Goal: Information Seeking & Learning: Learn about a topic

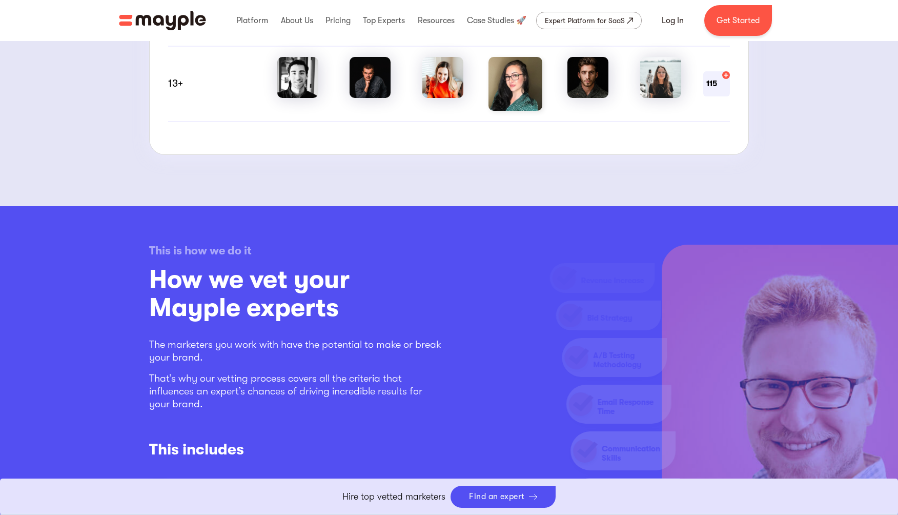
scroll to position [1125, 0]
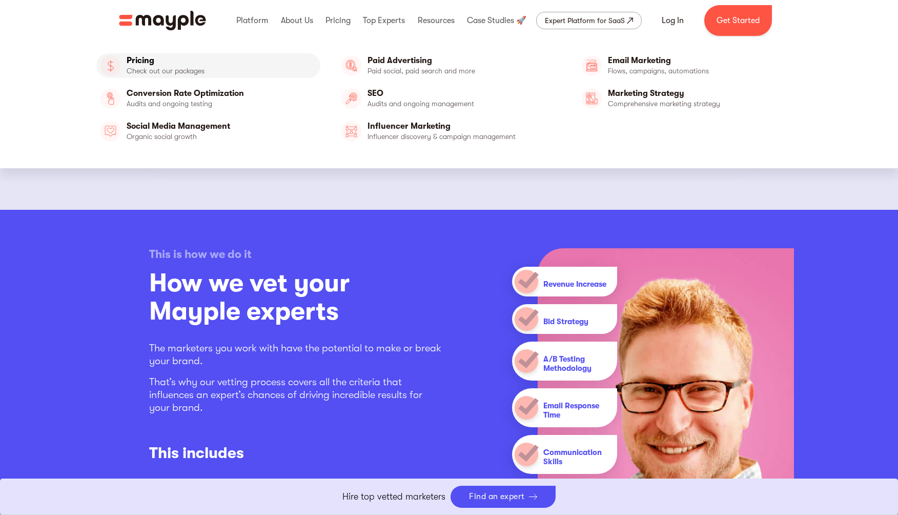
click at [161, 60] on link "Pricing" at bounding box center [208, 65] width 224 height 25
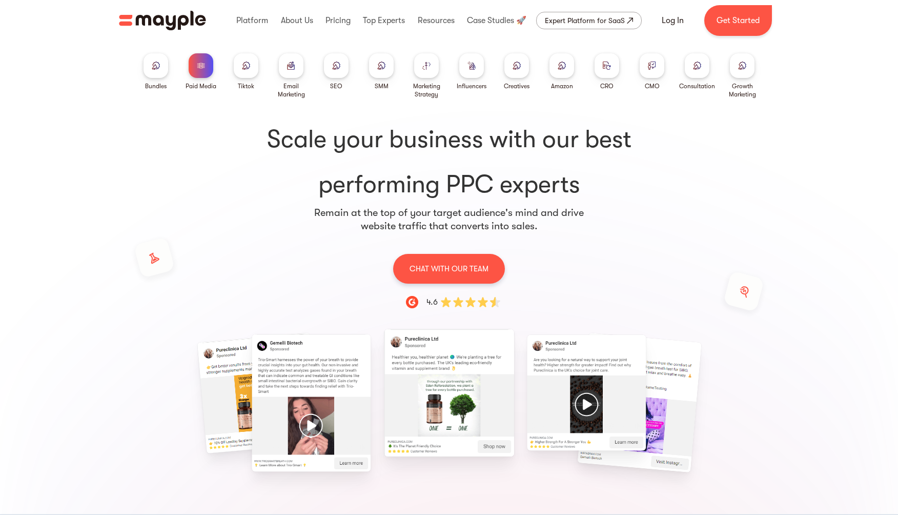
click at [289, 66] on img at bounding box center [291, 66] width 8 height 8
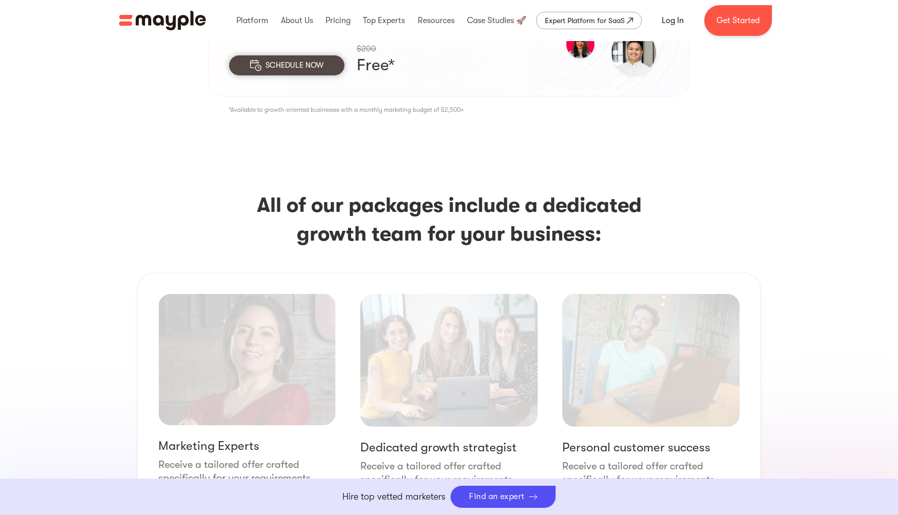
scroll to position [1545, 0]
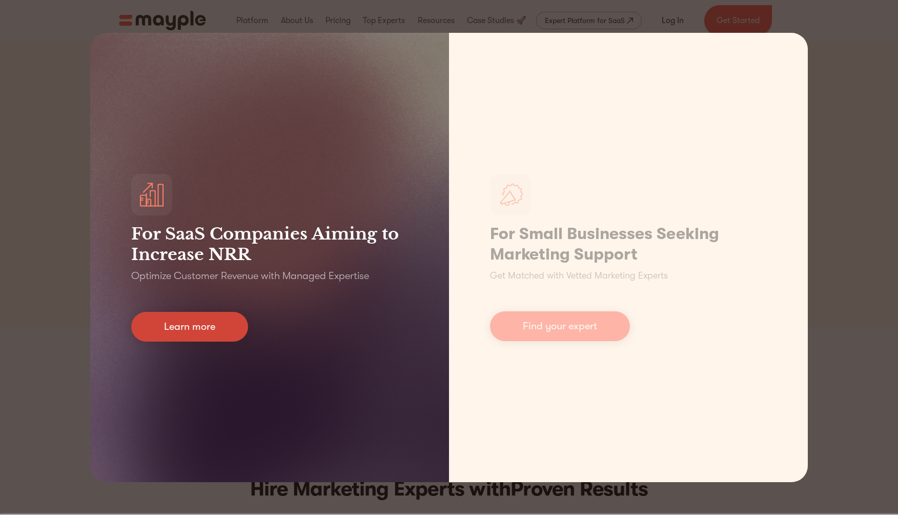
click at [196, 330] on link "Learn more" at bounding box center [189, 327] width 117 height 30
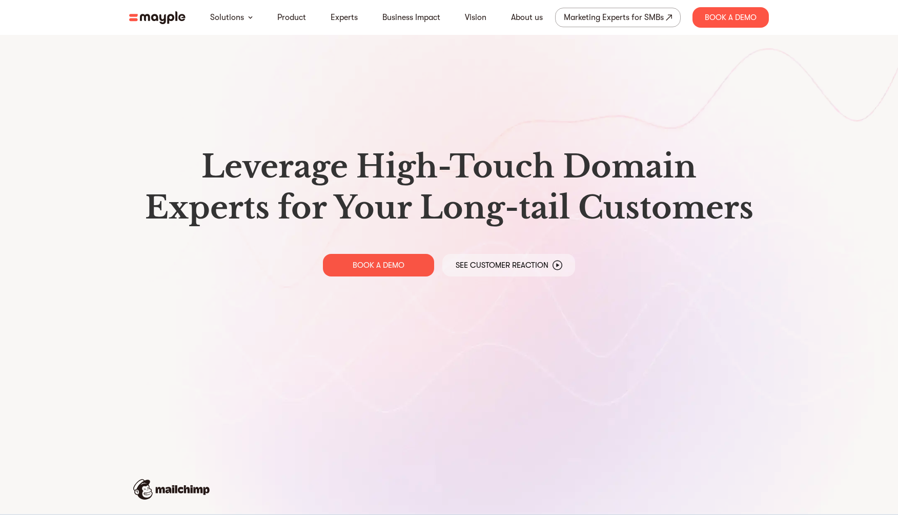
scroll to position [10, 0]
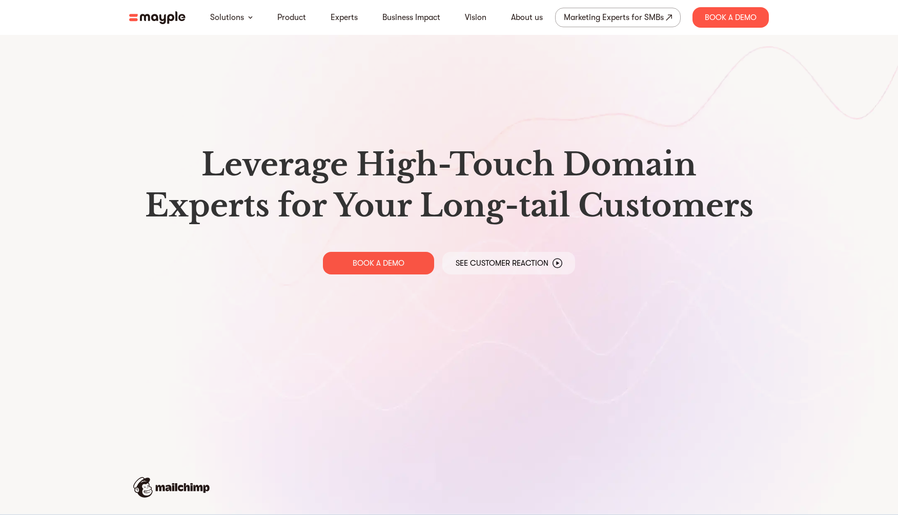
click at [167, 16] on img at bounding box center [157, 17] width 56 height 13
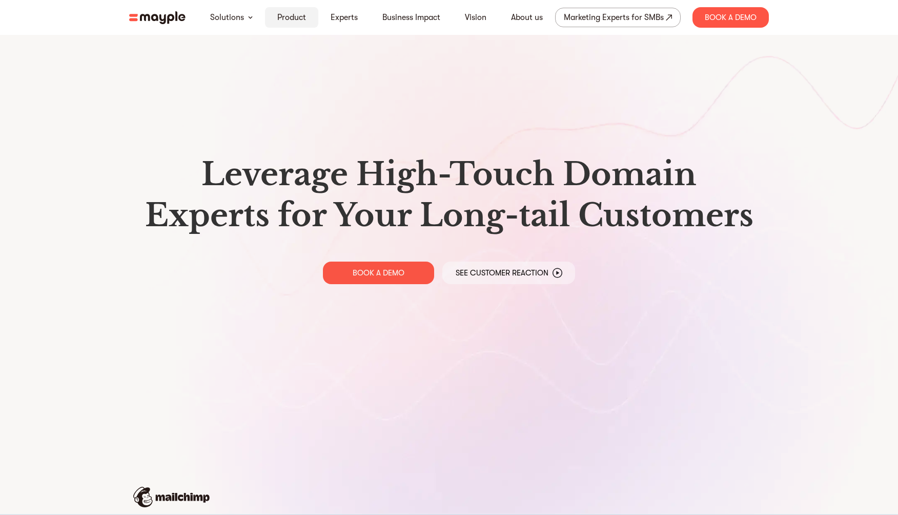
click at [287, 17] on link "Product" at bounding box center [291, 17] width 29 height 12
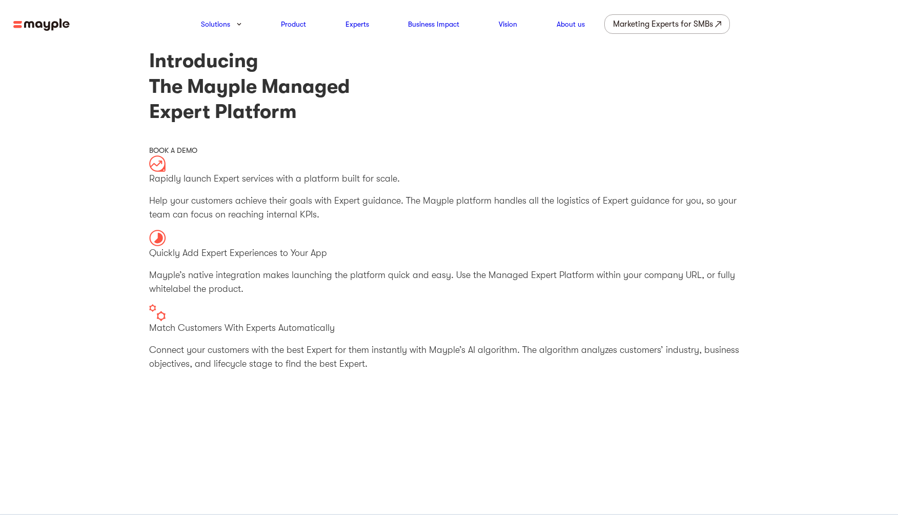
drag, startPoint x: 42, startPoint y: 93, endPoint x: 66, endPoint y: 99, distance: 24.4
click at [43, 93] on section "Introducing The Mayple Managed Expert Platform BOOK A DEMO Rapidly launch Exper…" at bounding box center [449, 382] width 898 height 668
click at [30, 23] on img at bounding box center [41, 24] width 56 height 13
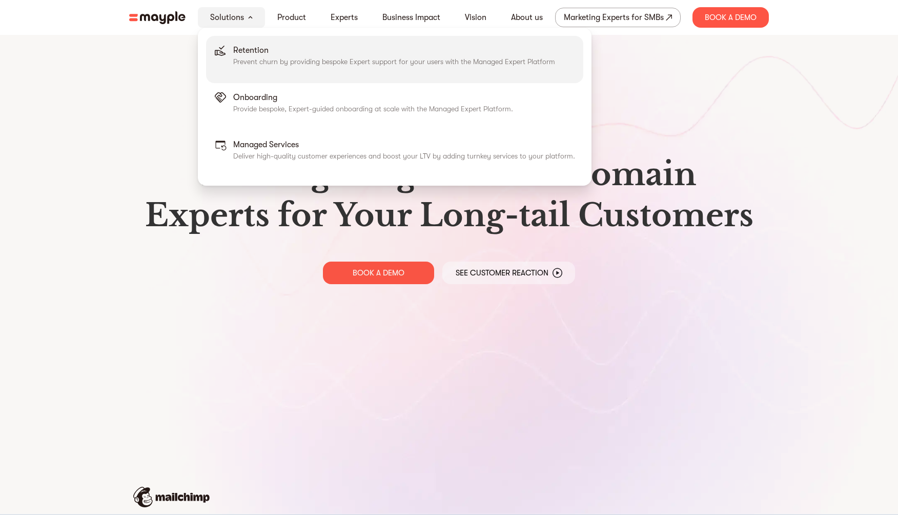
click at [239, 49] on p "Retention" at bounding box center [394, 50] width 322 height 12
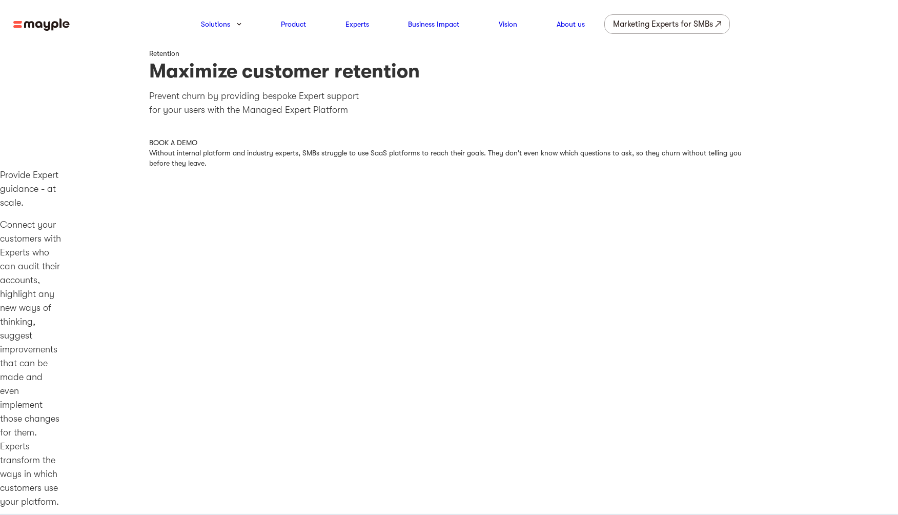
click at [54, 25] on img at bounding box center [41, 24] width 56 height 13
